Goal: Find specific page/section: Find specific page/section

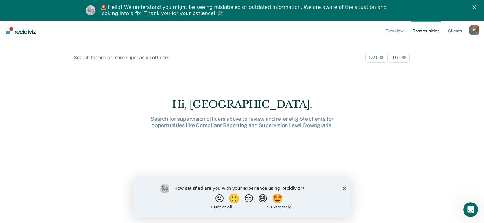
click at [107, 58] on div at bounding box center [192, 57] width 236 height 7
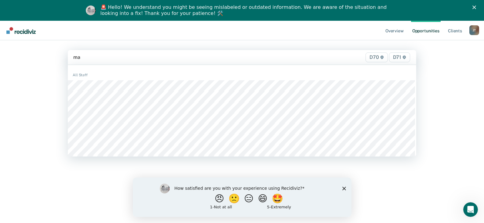
type input "m"
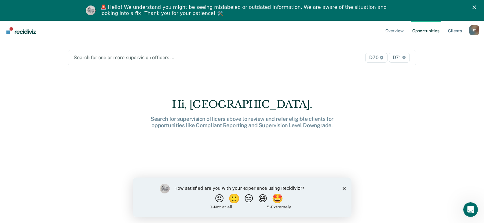
drag, startPoint x: 167, startPoint y: 56, endPoint x: 110, endPoint y: 57, distance: 56.5
click at [110, 57] on div at bounding box center [192, 57] width 236 height 7
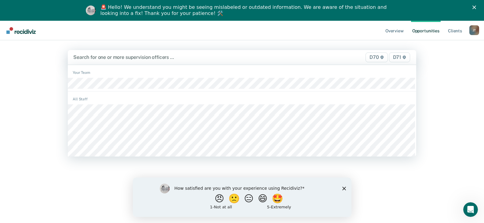
click at [110, 57] on div at bounding box center [191, 57] width 236 height 7
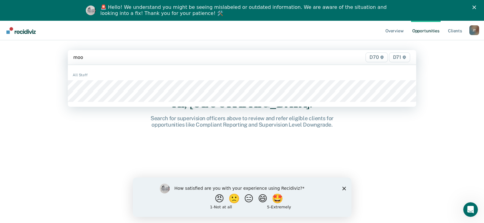
type input "moor"
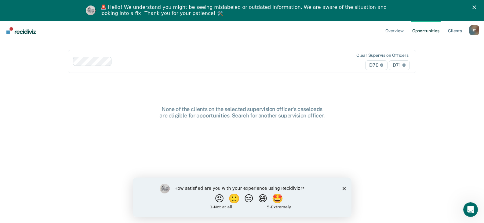
click at [181, 53] on div "Clear supervision officers D70 D71" at bounding box center [242, 61] width 349 height 23
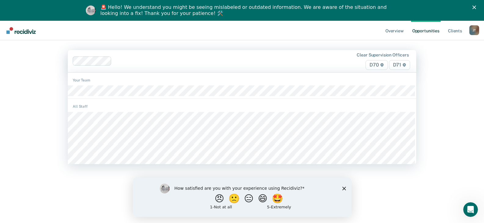
click at [181, 57] on div at bounding box center [191, 61] width 237 height 9
